Goal: Navigation & Orientation: Find specific page/section

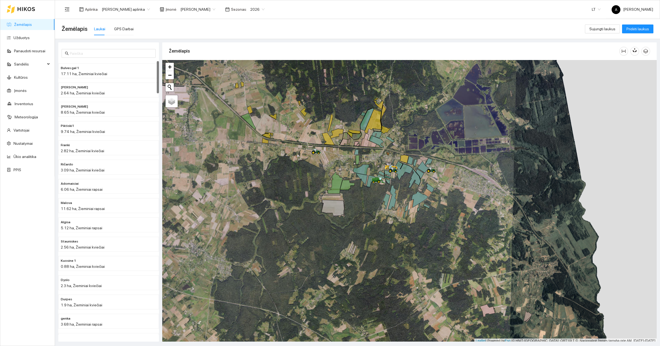
scroll to position [2, 0]
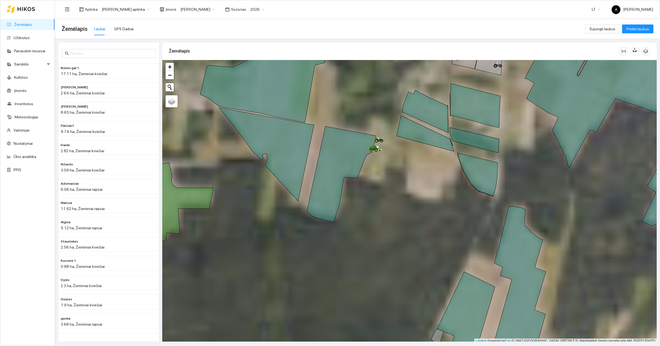
scroll to position [2, 0]
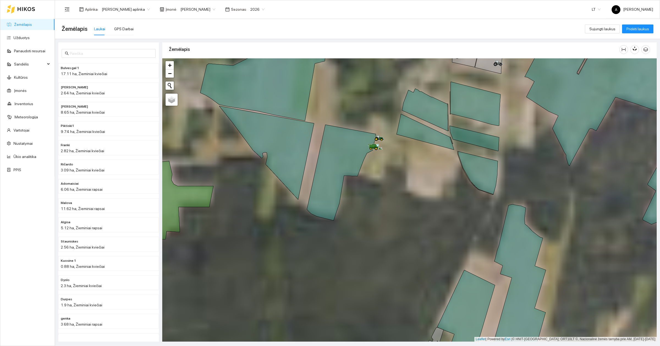
drag, startPoint x: 385, startPoint y: 161, endPoint x: 428, endPoint y: 257, distance: 104.6
click at [428, 257] on div at bounding box center [409, 199] width 494 height 283
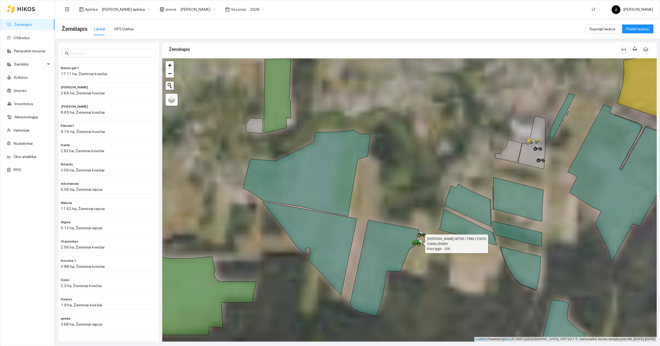
click at [419, 241] on icon at bounding box center [417, 242] width 4 height 3
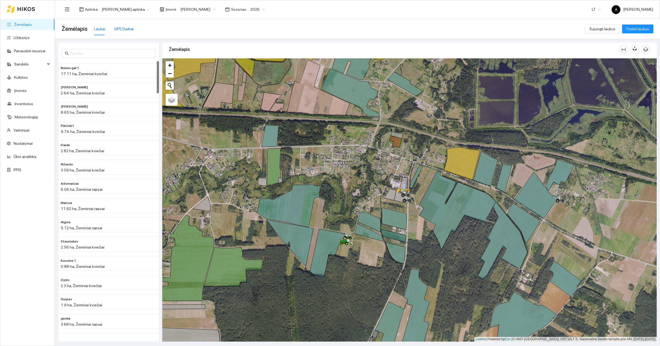
click at [125, 28] on div "GPS Darbai" at bounding box center [124, 29] width 20 height 6
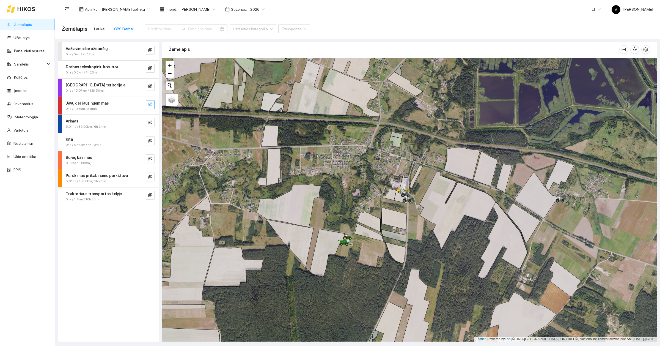
click at [153, 105] on button "button" at bounding box center [150, 104] width 9 height 9
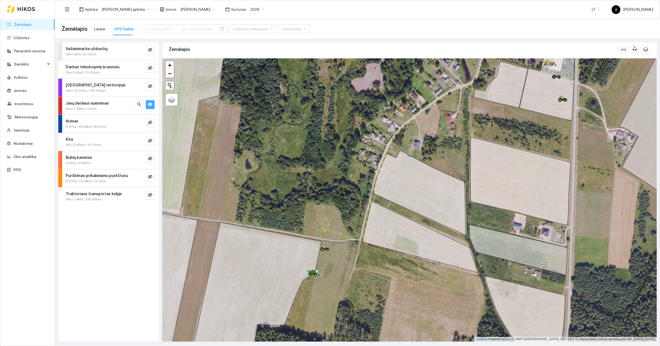
click at [148, 104] on icon "eye" at bounding box center [150, 104] width 4 height 3
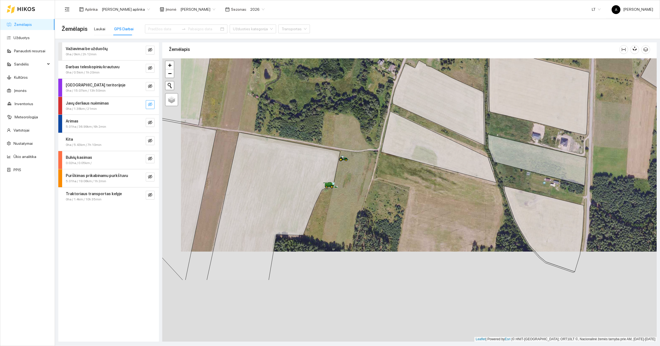
drag, startPoint x: 364, startPoint y: 270, endPoint x: 382, endPoint y: 180, distance: 91.8
click at [382, 180] on div at bounding box center [409, 199] width 494 height 283
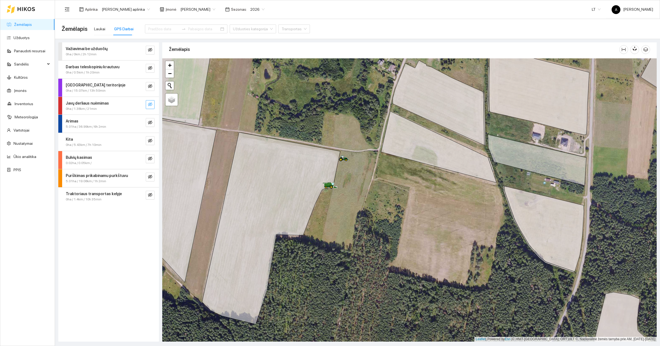
click at [32, 23] on link "Žemėlapis" at bounding box center [23, 24] width 18 height 4
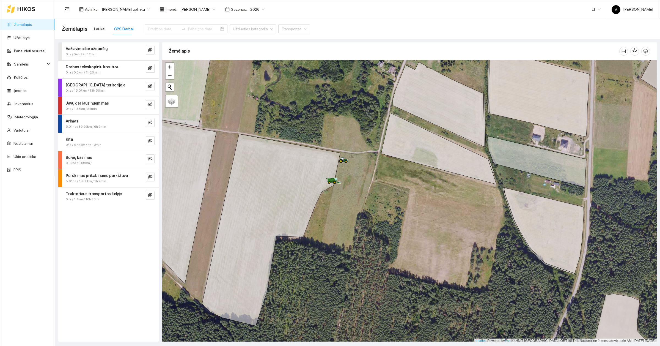
click at [352, 238] on div at bounding box center [409, 201] width 494 height 283
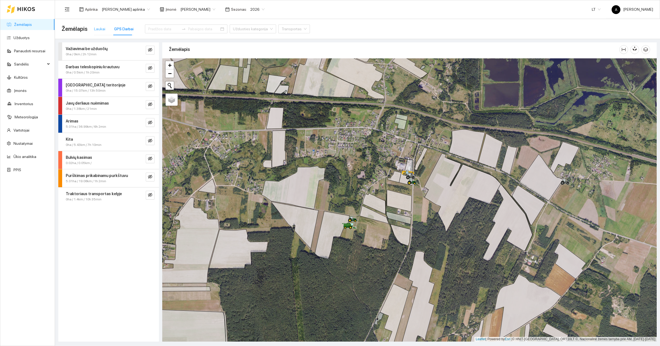
click at [95, 25] on div "Laukai" at bounding box center [99, 29] width 11 height 13
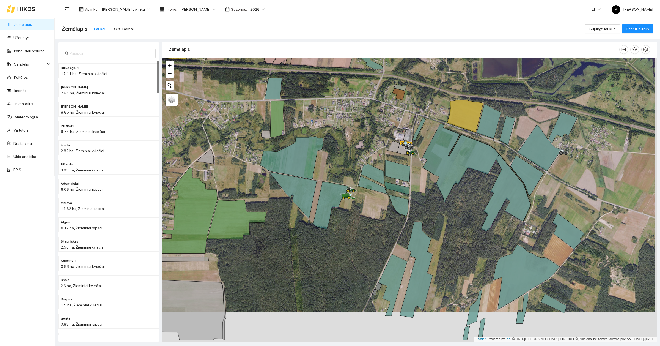
drag, startPoint x: 352, startPoint y: 200, endPoint x: 351, endPoint y: 170, distance: 29.7
click at [351, 170] on div at bounding box center [409, 199] width 494 height 283
